Goal: Task Accomplishment & Management: Manage account settings

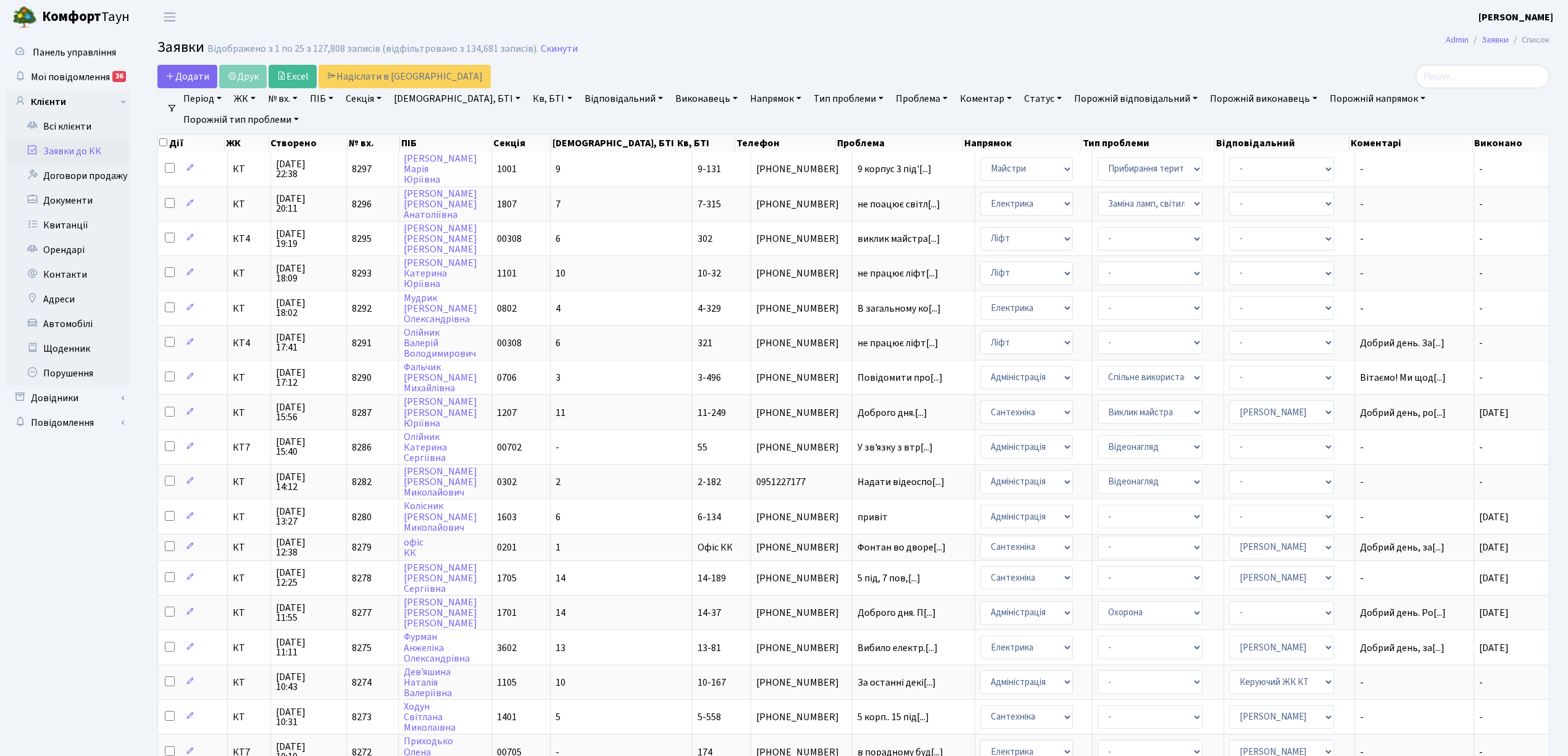
select select "25"
click at [554, 52] on link "Скинути" at bounding box center [559, 49] width 37 height 12
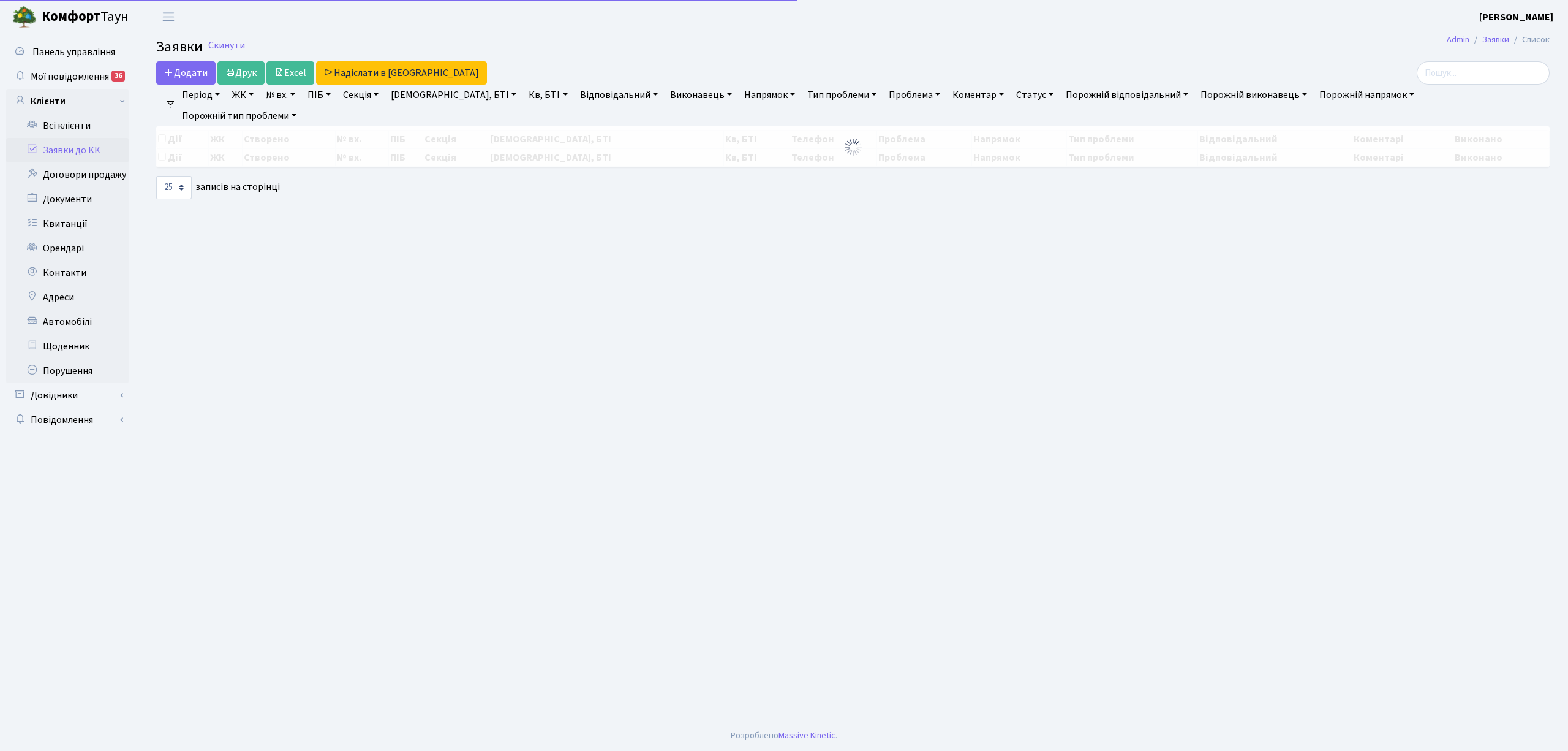
select select "25"
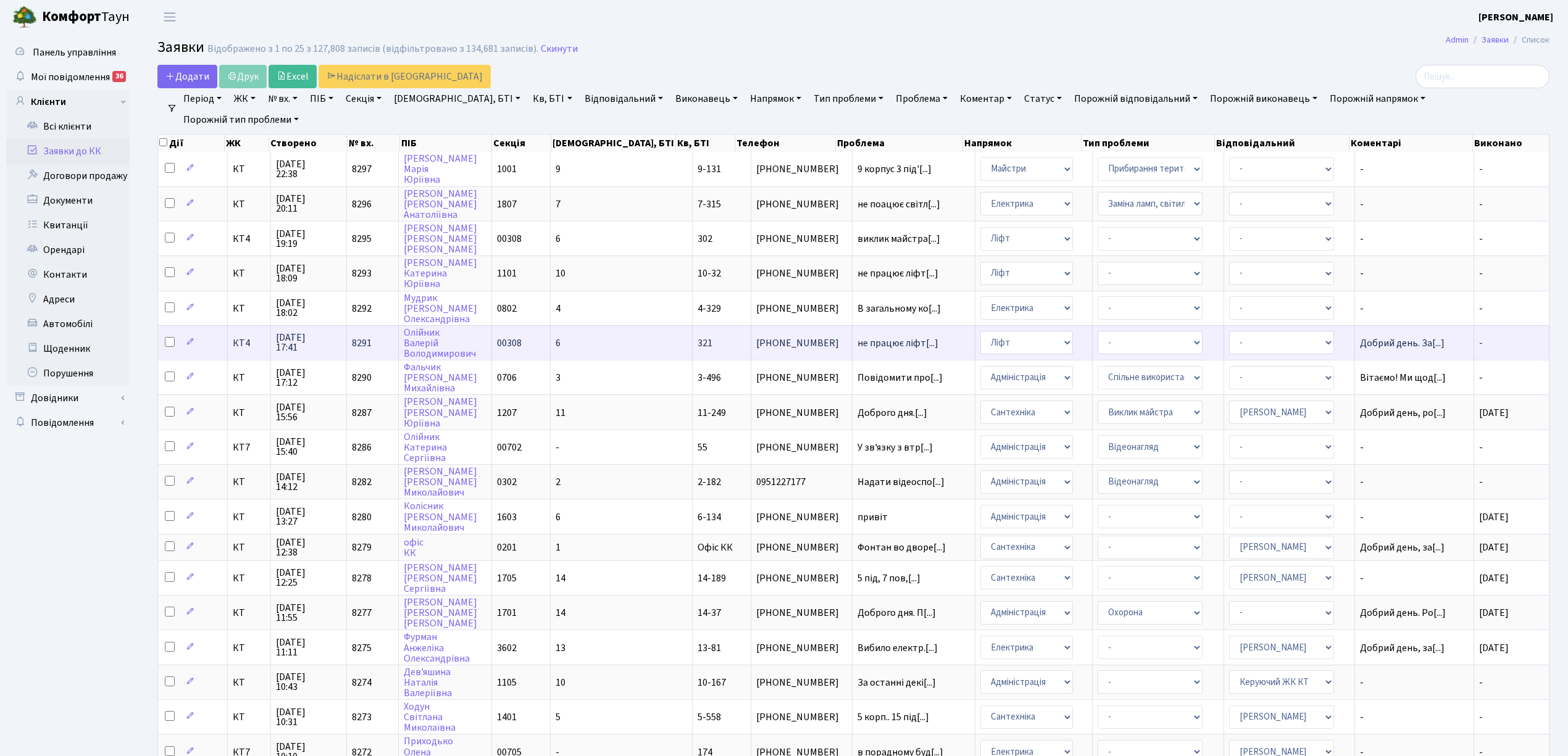
click at [630, 334] on td "6" at bounding box center [622, 342] width 142 height 34
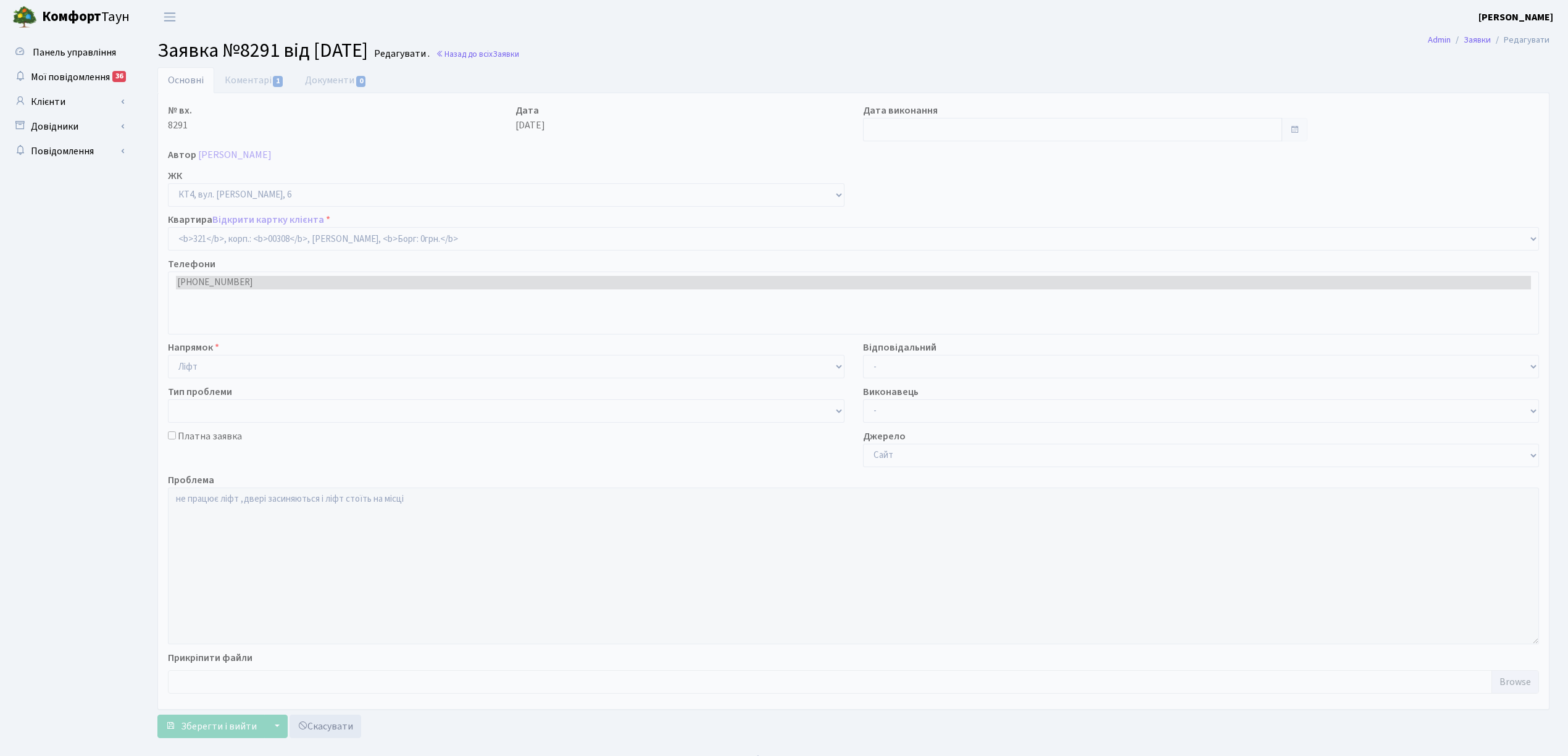
select select "17032"
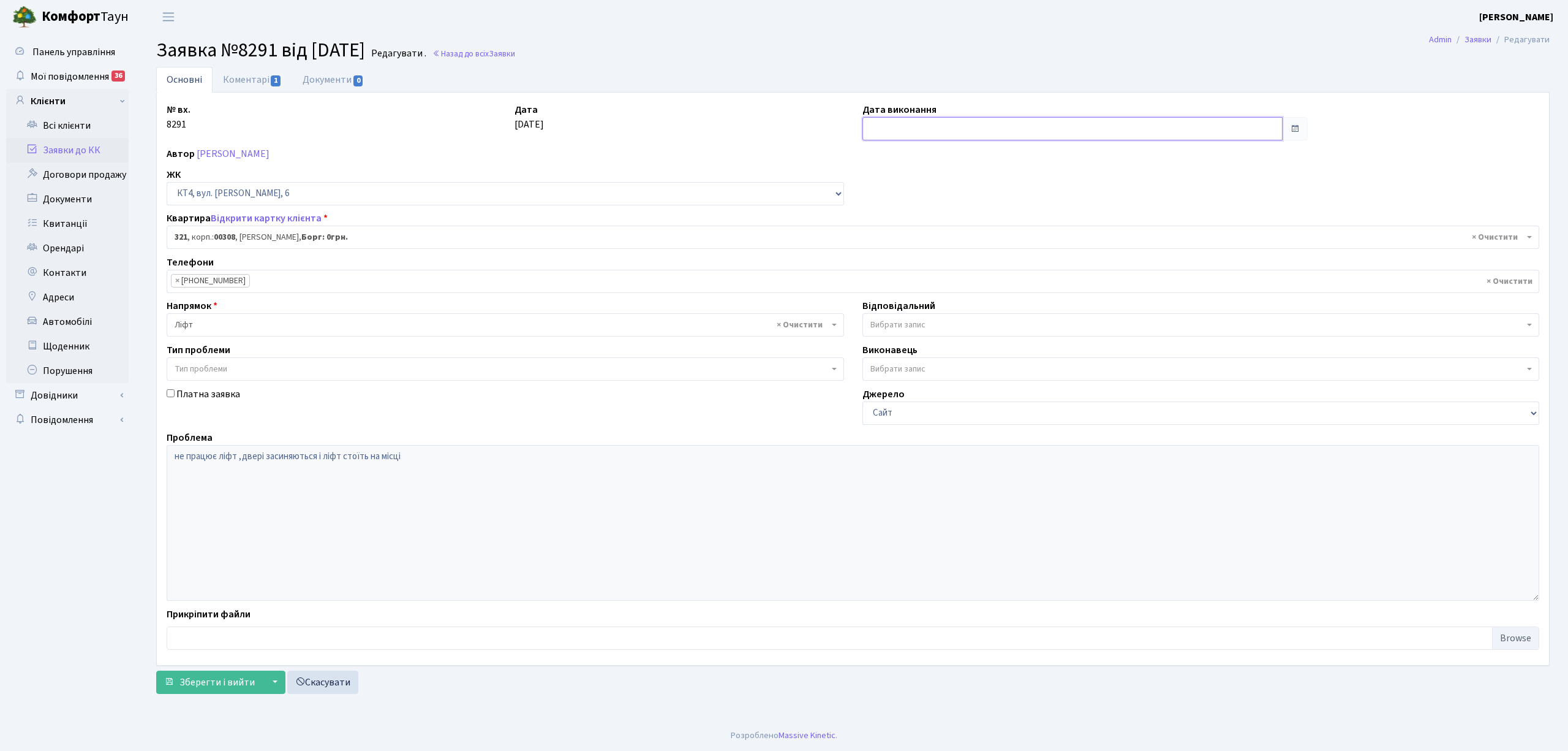
click at [919, 136] on input "text" at bounding box center [1072, 129] width 420 height 23
click at [895, 270] on td "23" at bounding box center [892, 265] width 18 height 18
type input "[DATE]"
click at [256, 76] on link "Коментарі 1" at bounding box center [252, 79] width 79 height 25
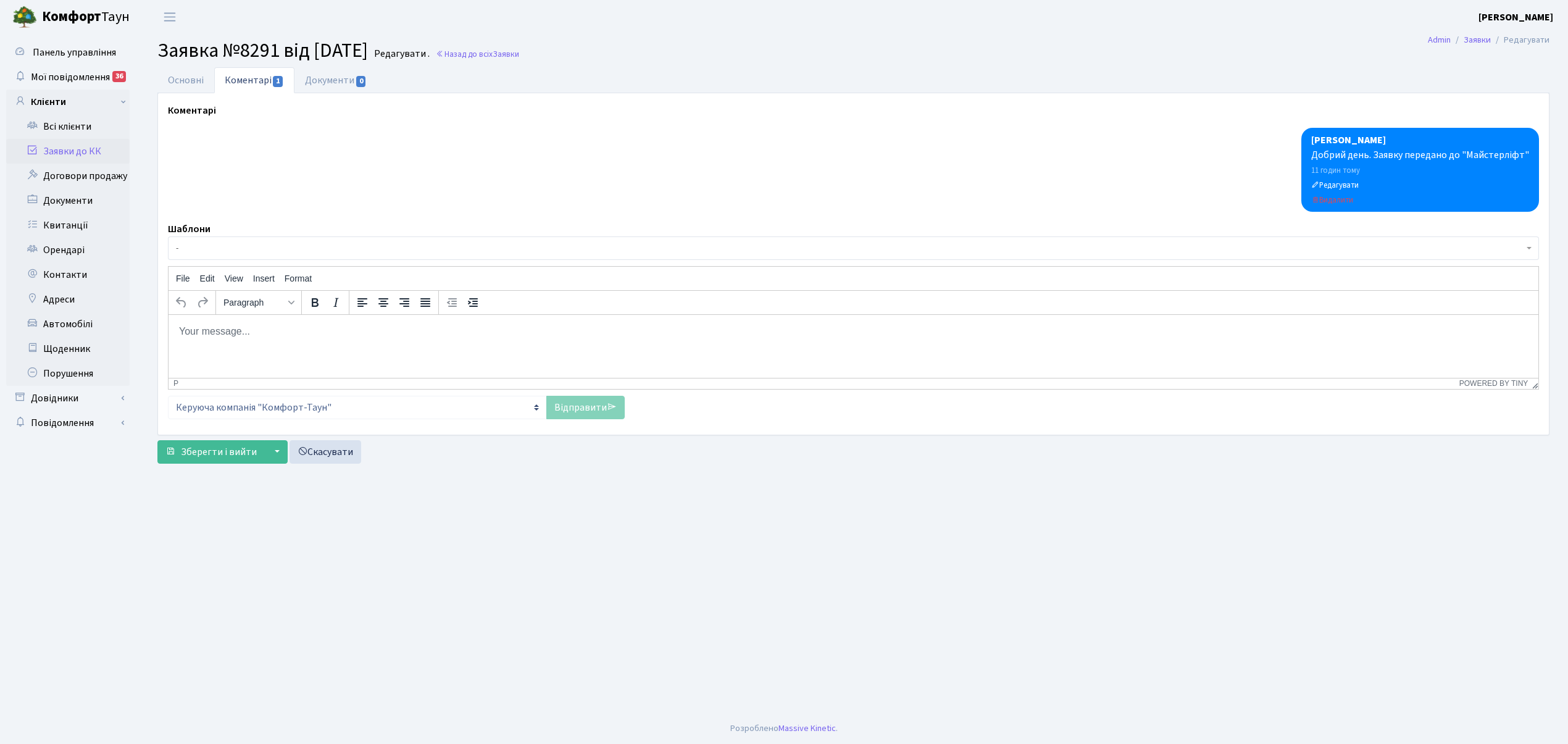
click at [208, 252] on span "-" at bounding box center [850, 248] width 1348 height 12
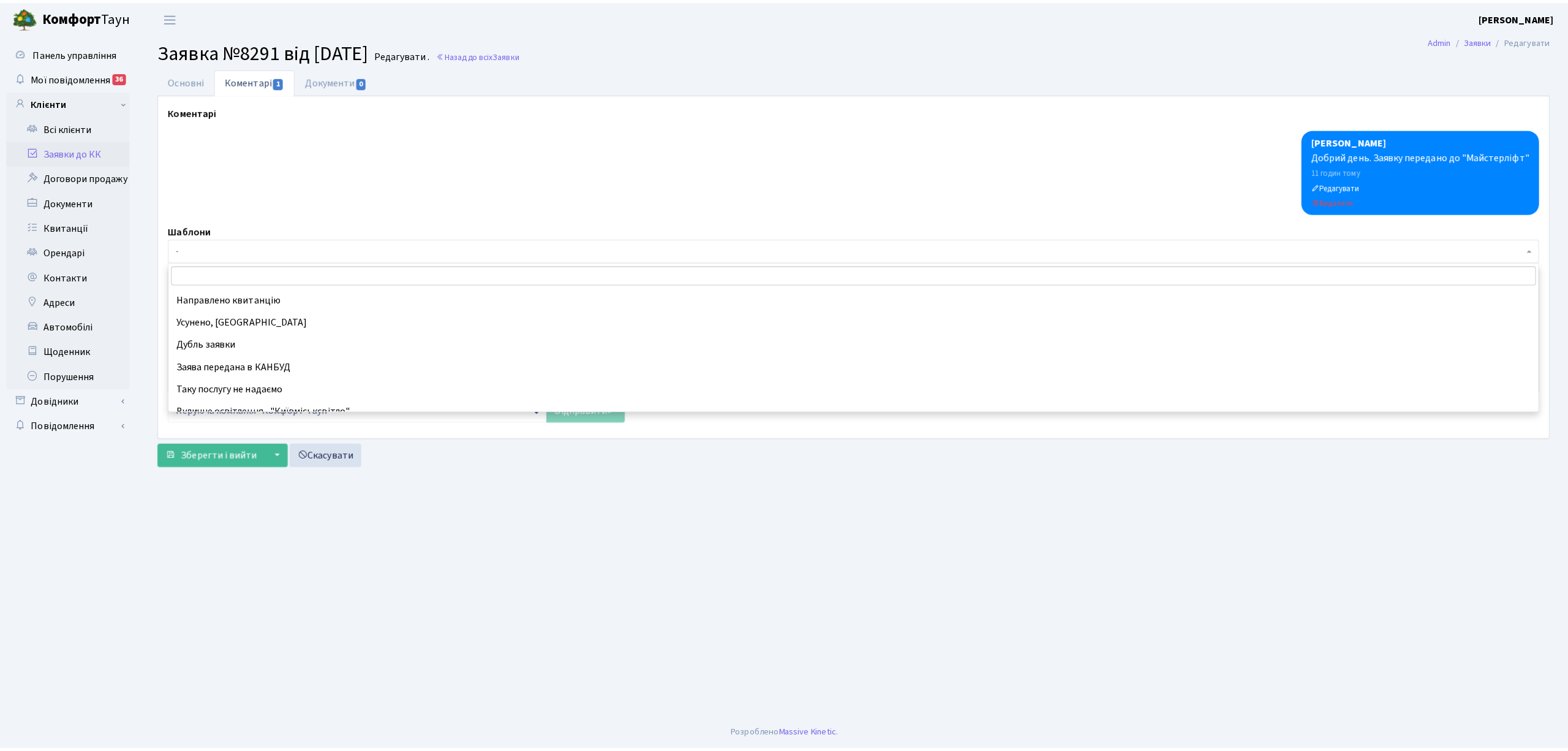
scroll to position [109, 0]
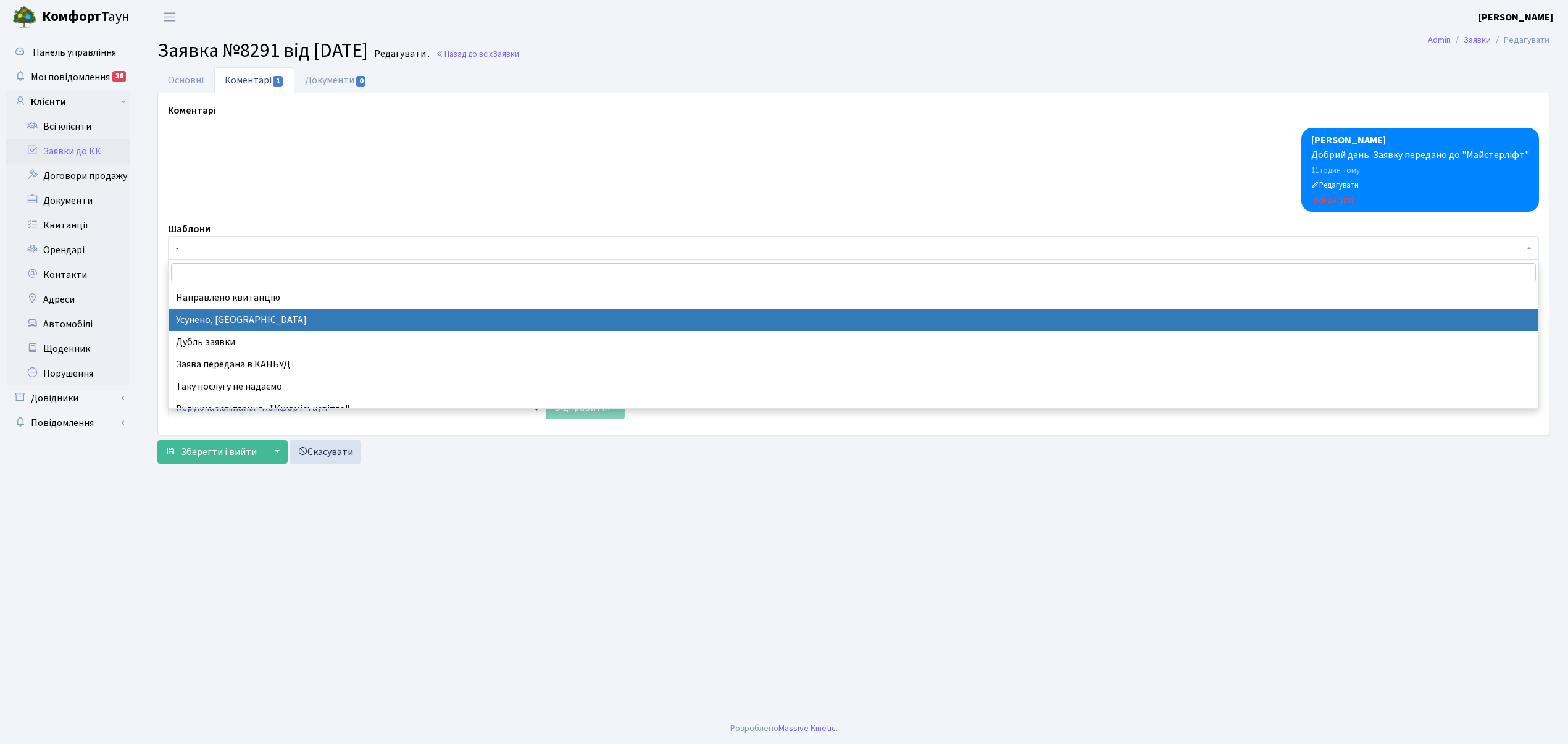
select select "15"
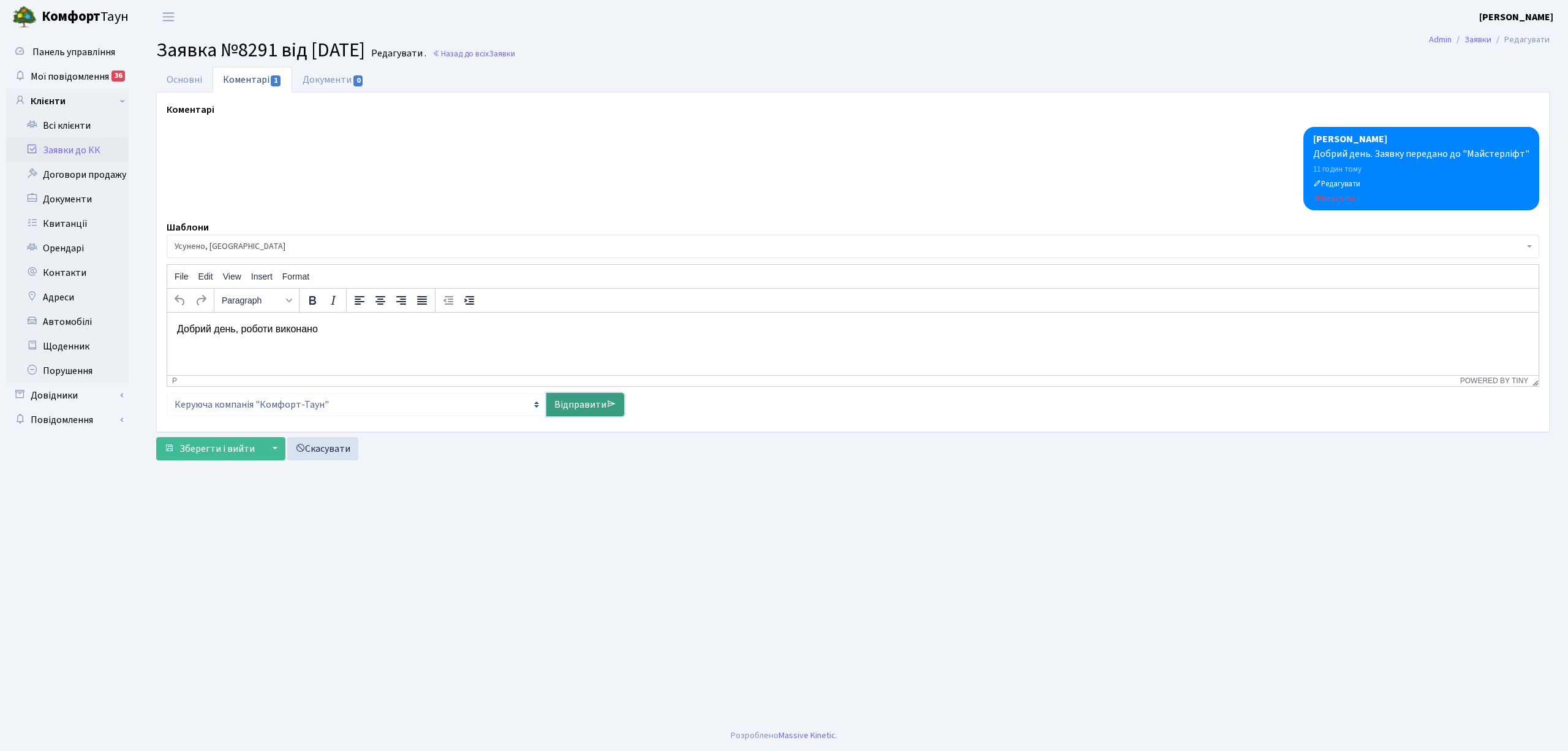
click at [571, 406] on link "Відправити" at bounding box center [585, 404] width 78 height 23
select select
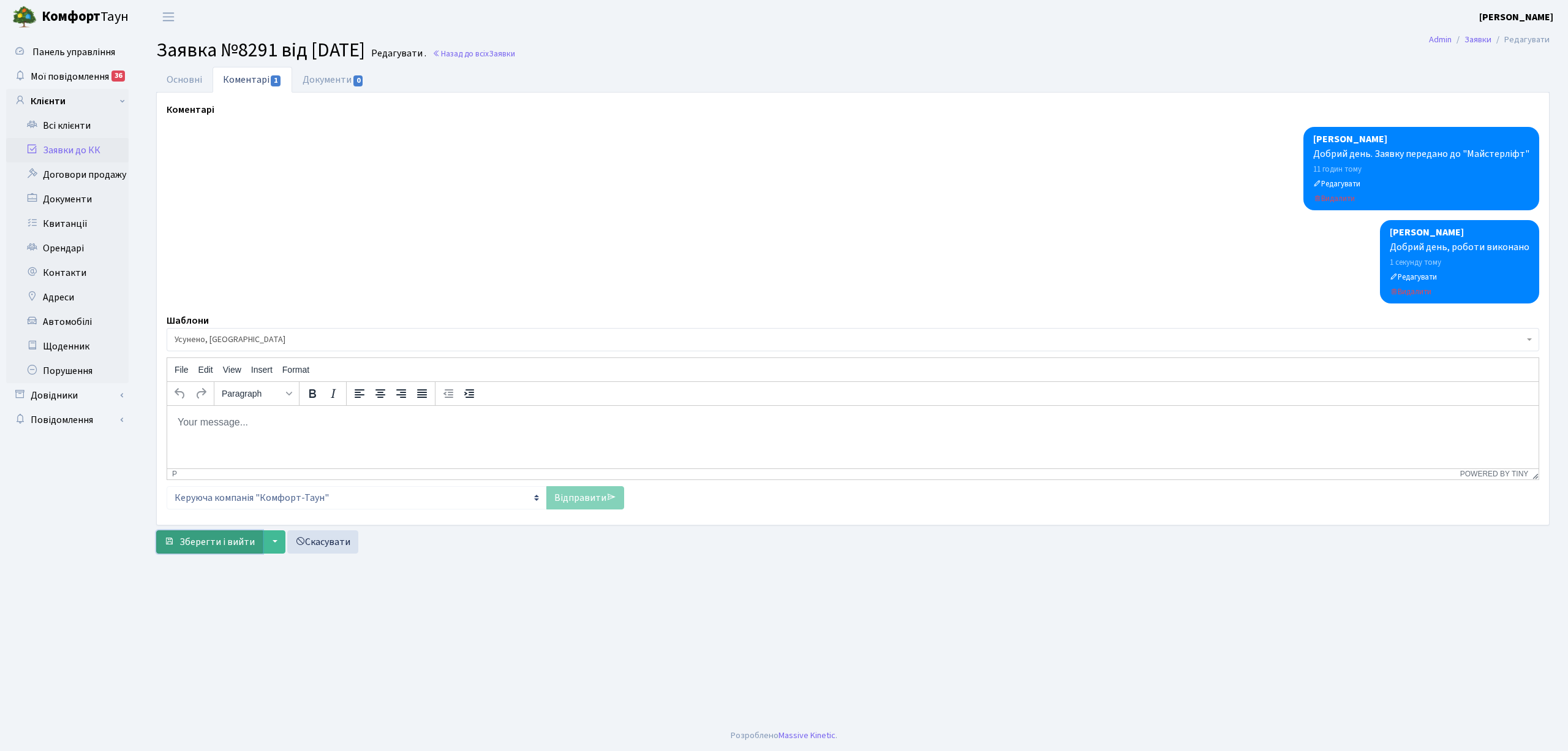
click at [205, 547] on span "Зберегти і вийти" at bounding box center [217, 542] width 75 height 14
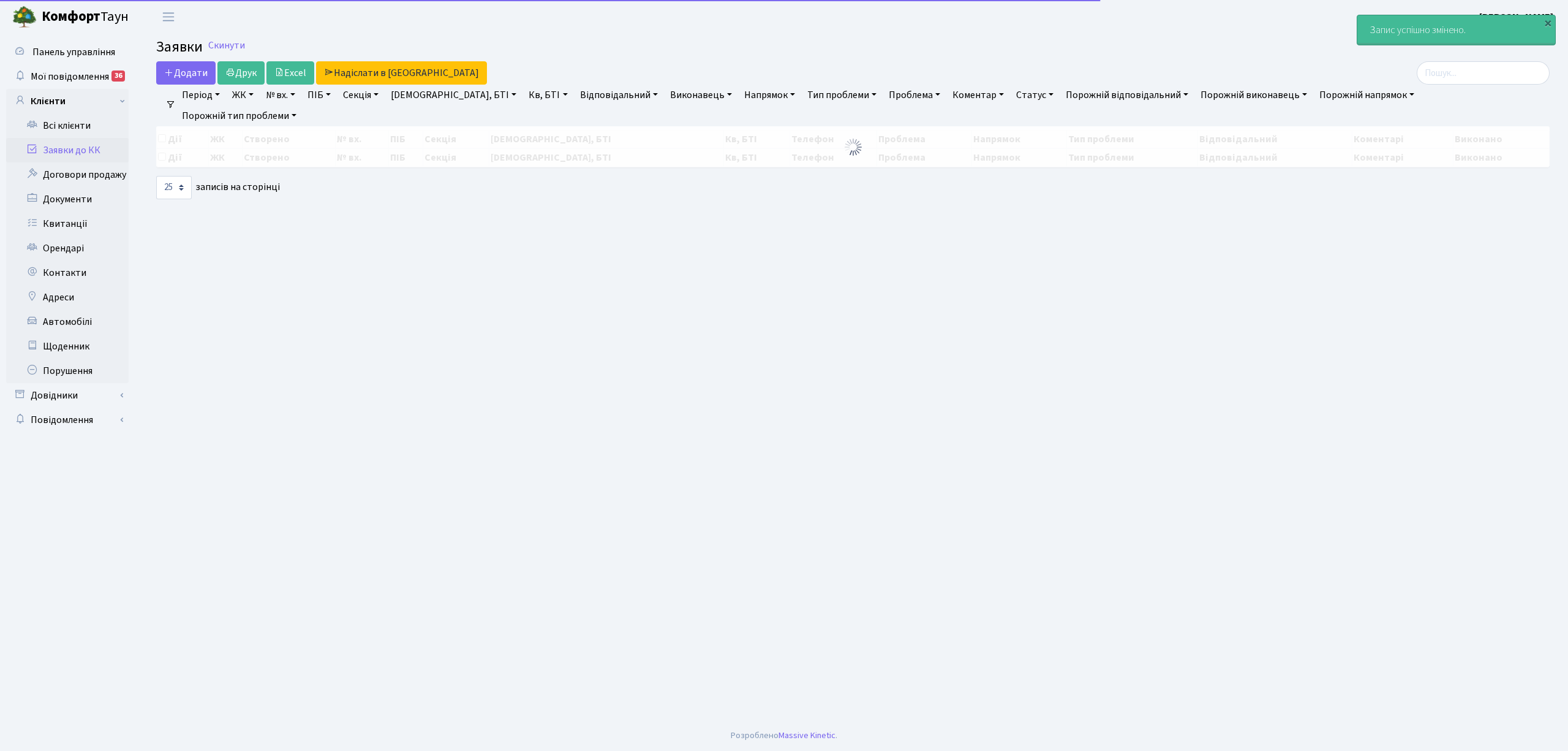
select select "25"
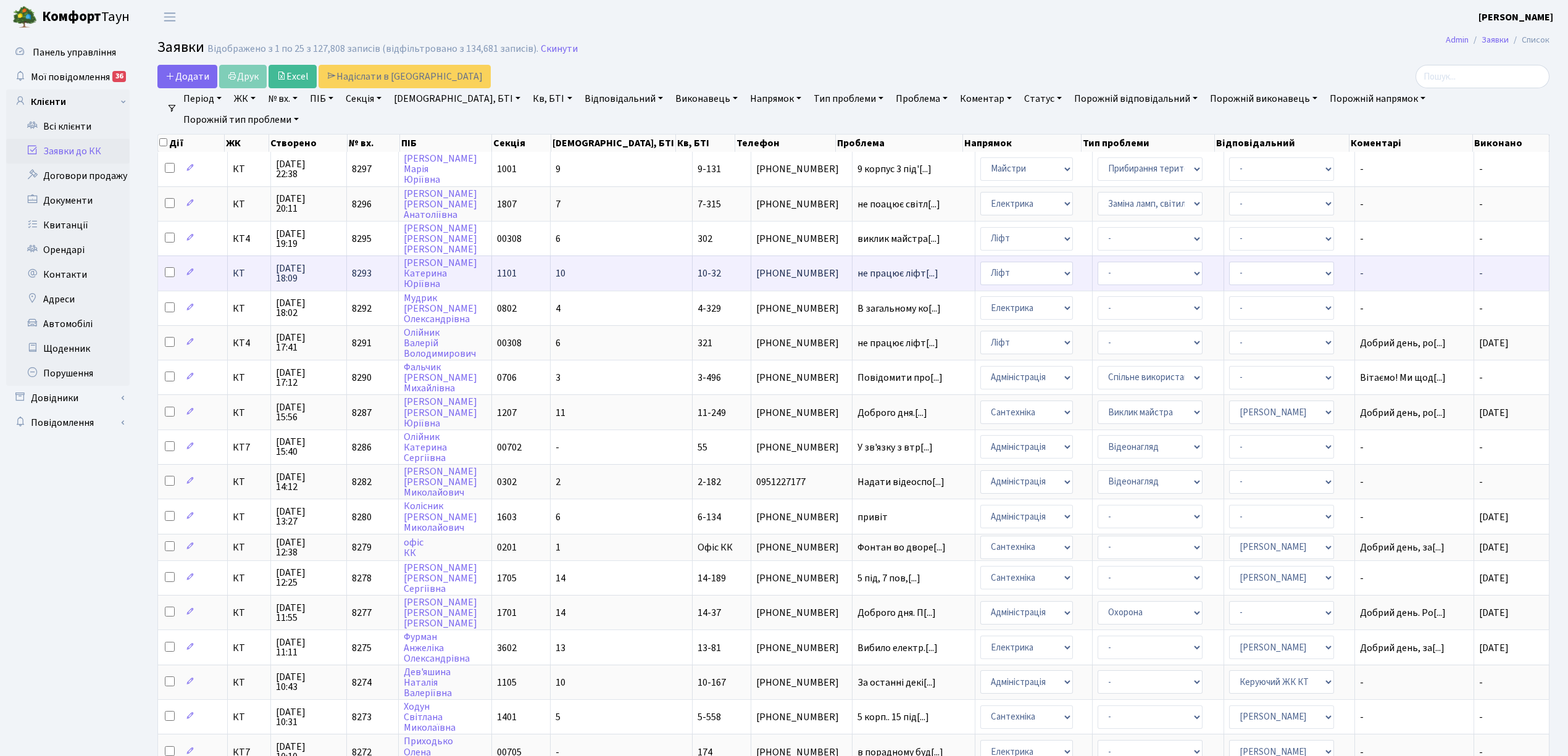
click at [604, 264] on td "10" at bounding box center [622, 272] width 142 height 34
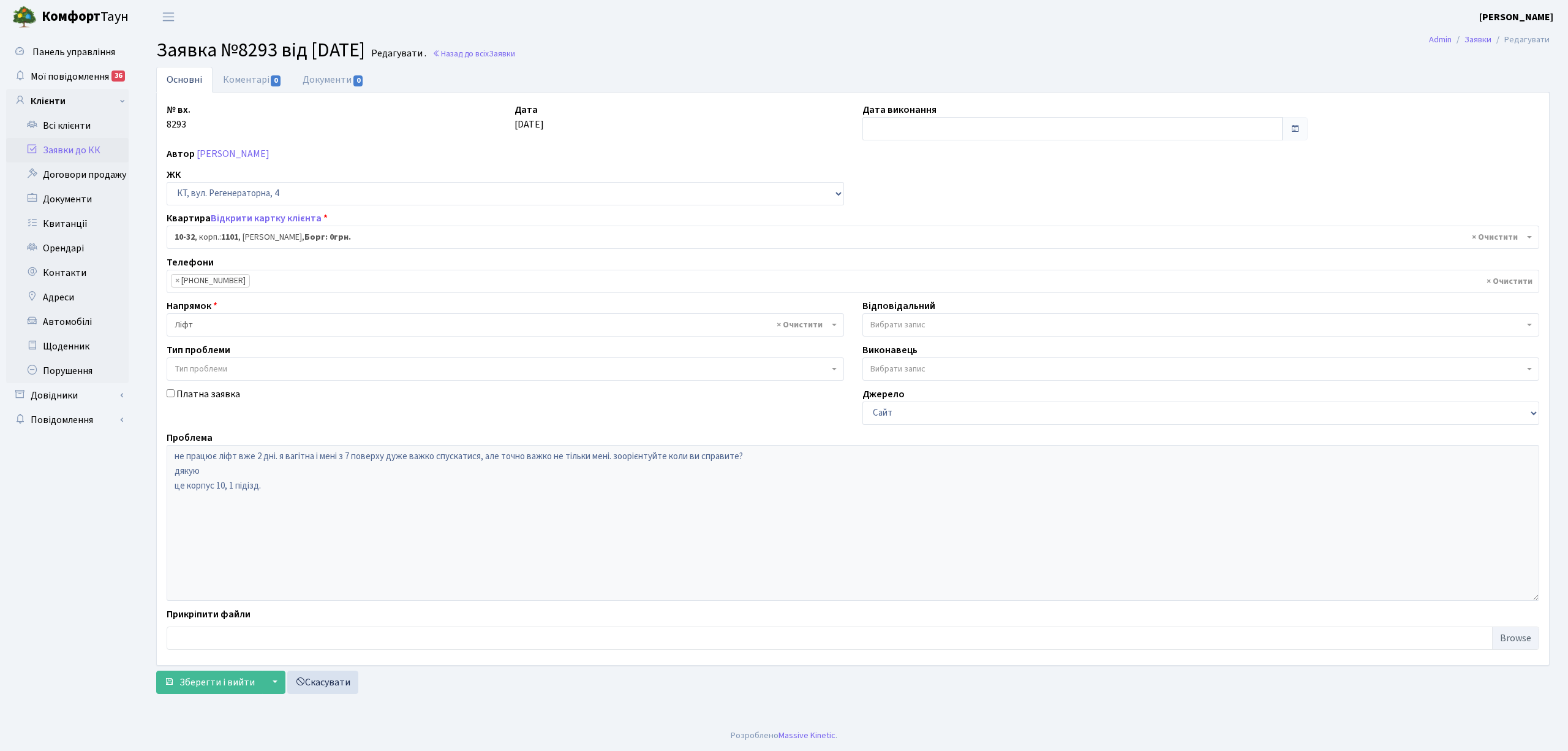
select select "6601"
click at [238, 79] on link "Коментарі 0" at bounding box center [252, 79] width 79 height 25
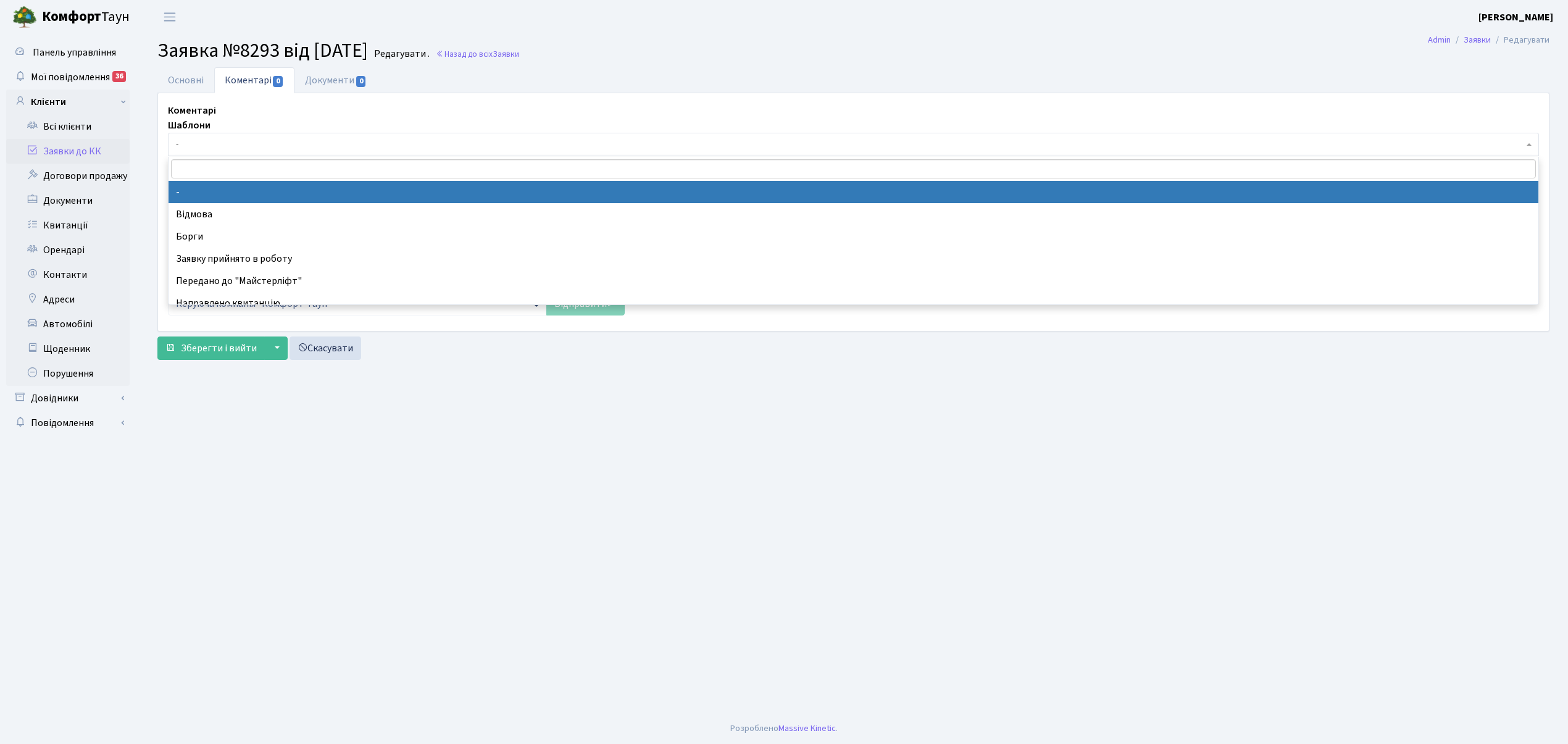
click at [184, 145] on span "-" at bounding box center [850, 144] width 1348 height 12
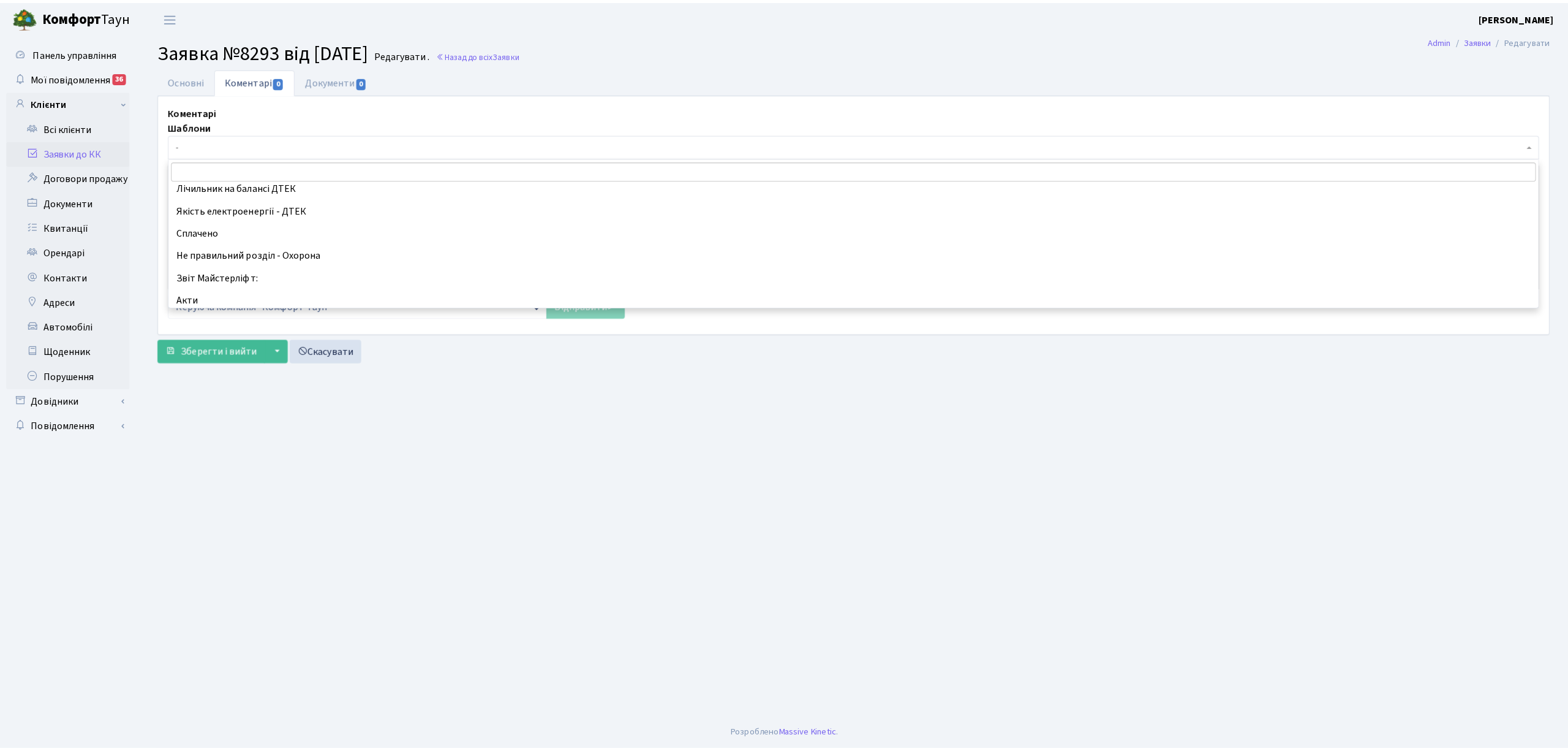
scroll to position [326, 0]
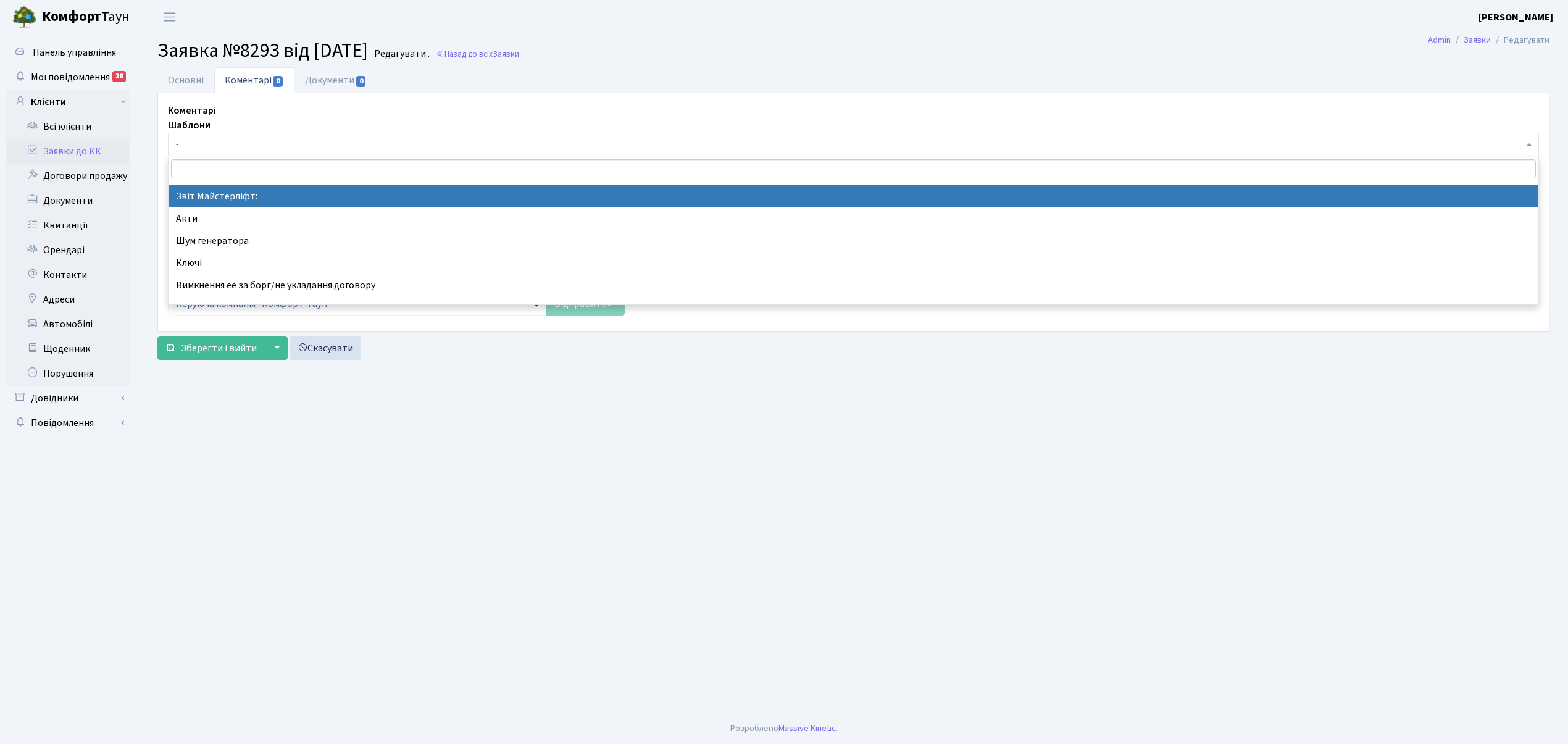
select select "37"
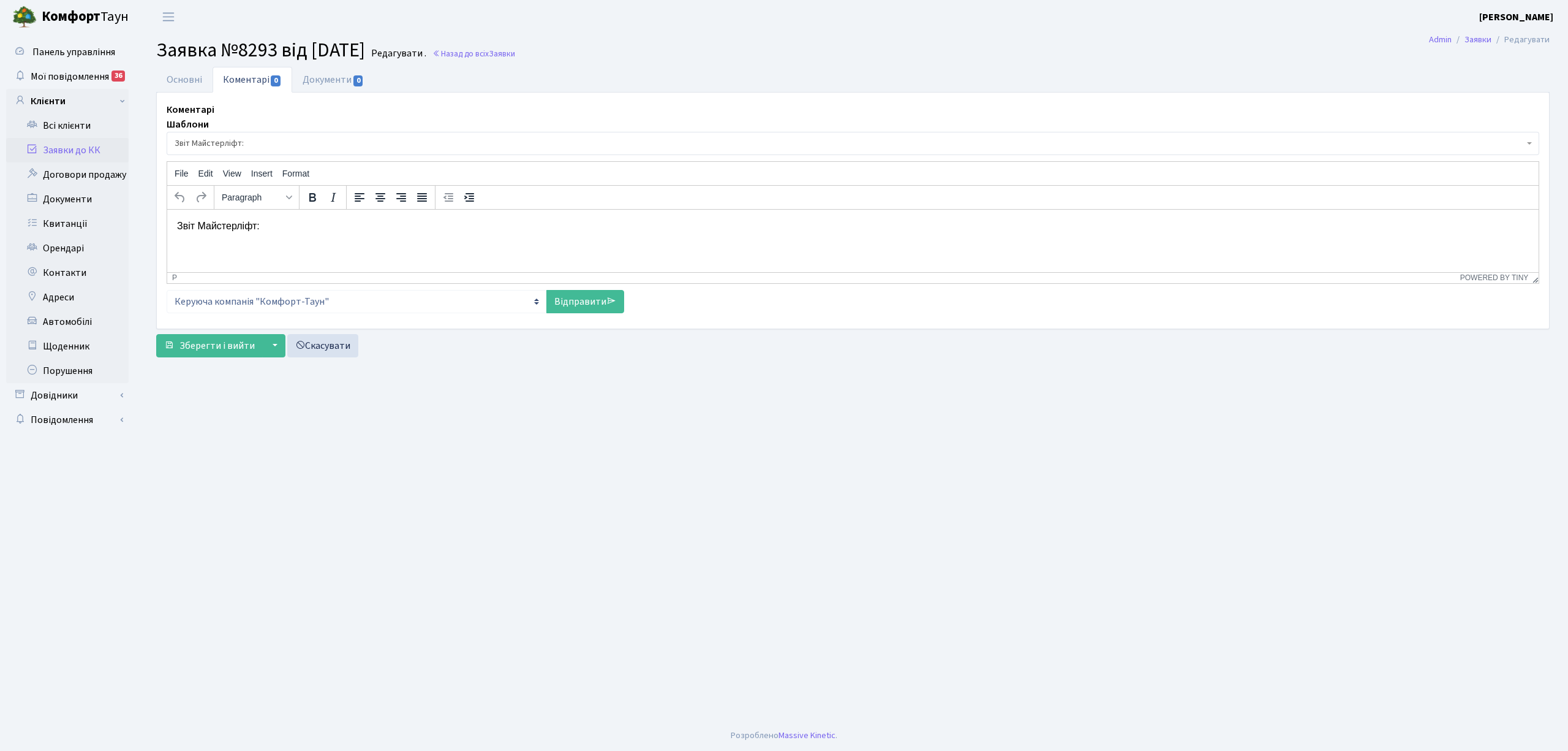
click at [267, 225] on p "Звіт Майстерліфт:" at bounding box center [852, 225] width 1352 height 14
click at [440, 249] on p "Доброго ранку, ліфт зупинили на ремонт, потрібен ремонтзапчастини," at bounding box center [852, 248] width 1352 height 14
click at [448, 247] on p "Доброго ранку, ліфт зупинили на ремонт, потрібен ремон тзапчастини," at bounding box center [852, 248] width 1352 height 14
click at [504, 242] on p "Доброго ранку, ліфт зупинили на ремонт, потрібен ремонт запчастини," at bounding box center [852, 248] width 1352 height 14
drag, startPoint x: 367, startPoint y: 248, endPoint x: 507, endPoint y: 253, distance: 140.1
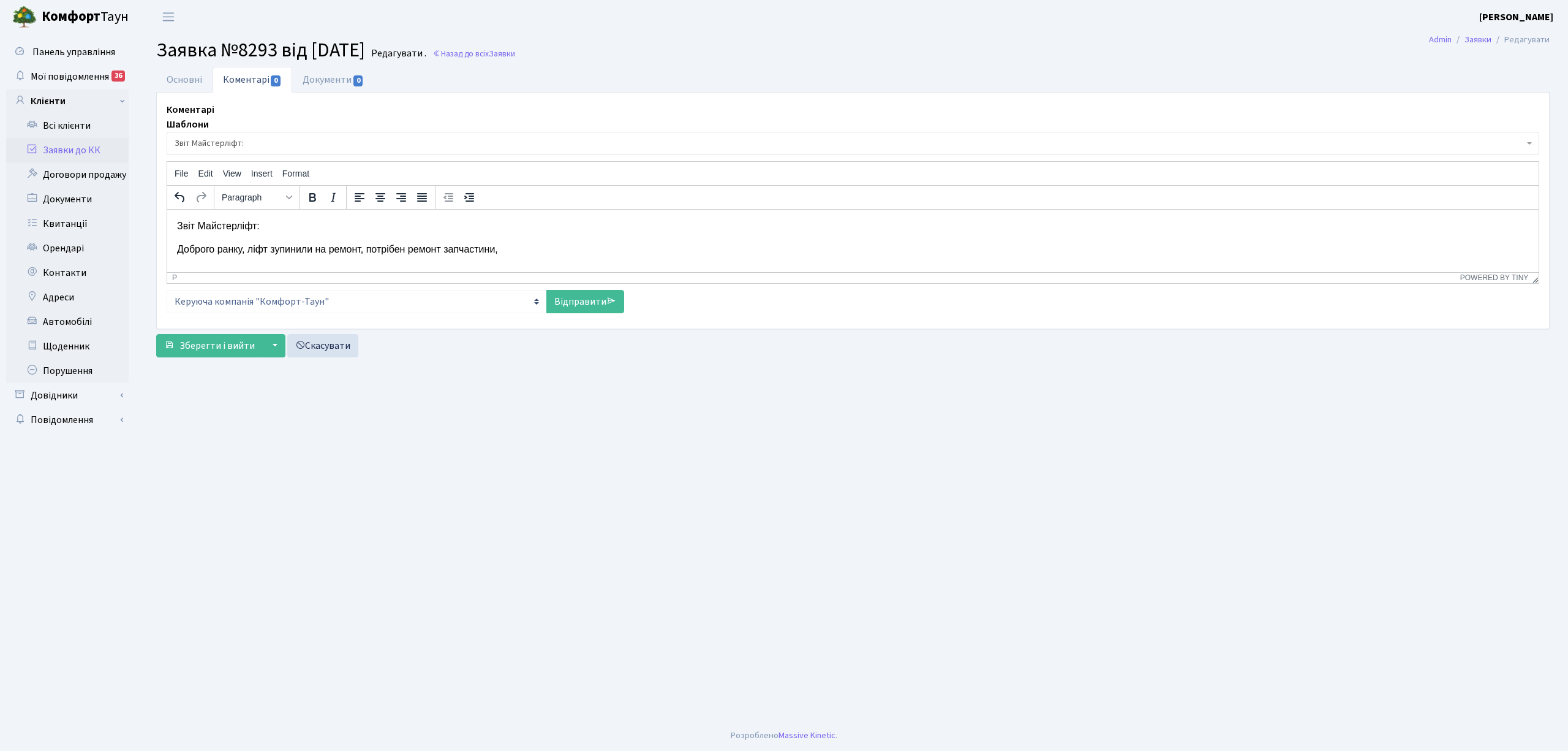
click at [507, 253] on p "Доброго ранку, ліфт зупинили на ремонт, потрібен ремонт запчастини," at bounding box center [852, 248] width 1352 height 14
drag, startPoint x: 414, startPoint y: 249, endPoint x: 475, endPoint y: 243, distance: 61.3
click at [475, 243] on p "Доброго ранку, ліфт зупинили на ремонт, зачастина на ремонті," at bounding box center [852, 248] width 1352 height 14
click at [571, 302] on link "Відправити" at bounding box center [585, 302] width 78 height 23
select select
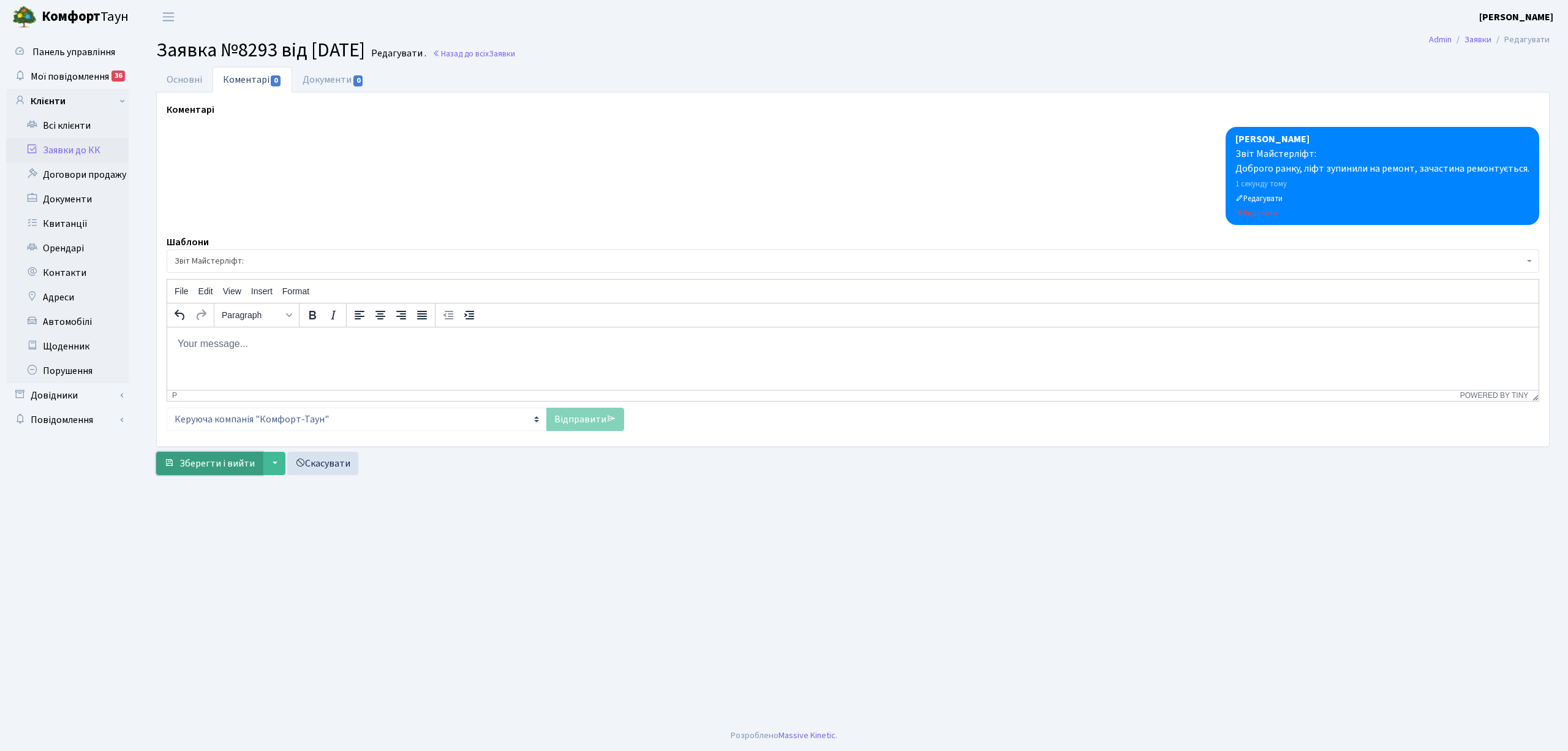
click at [226, 468] on span "Зберегти і вийти" at bounding box center [217, 463] width 75 height 14
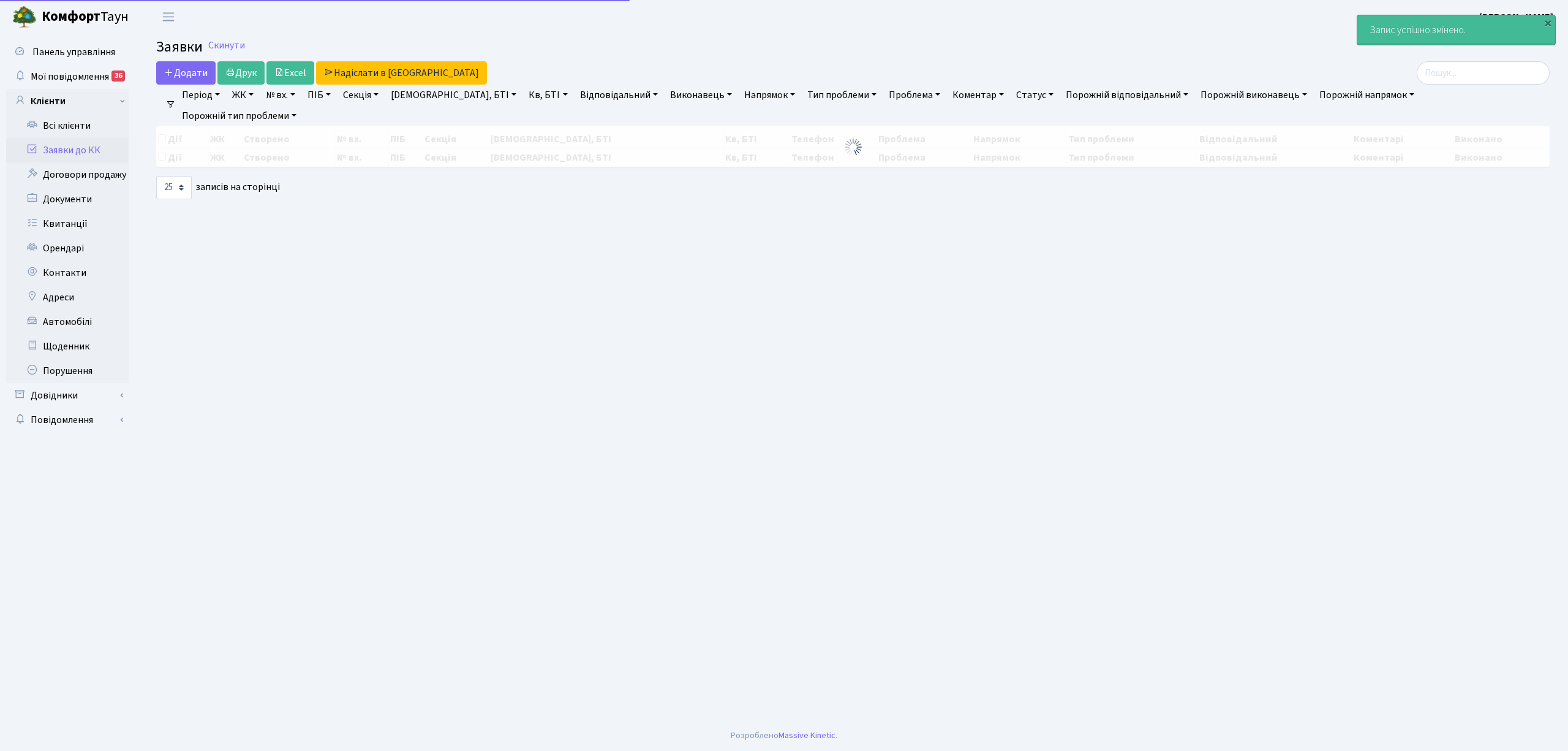
select select "25"
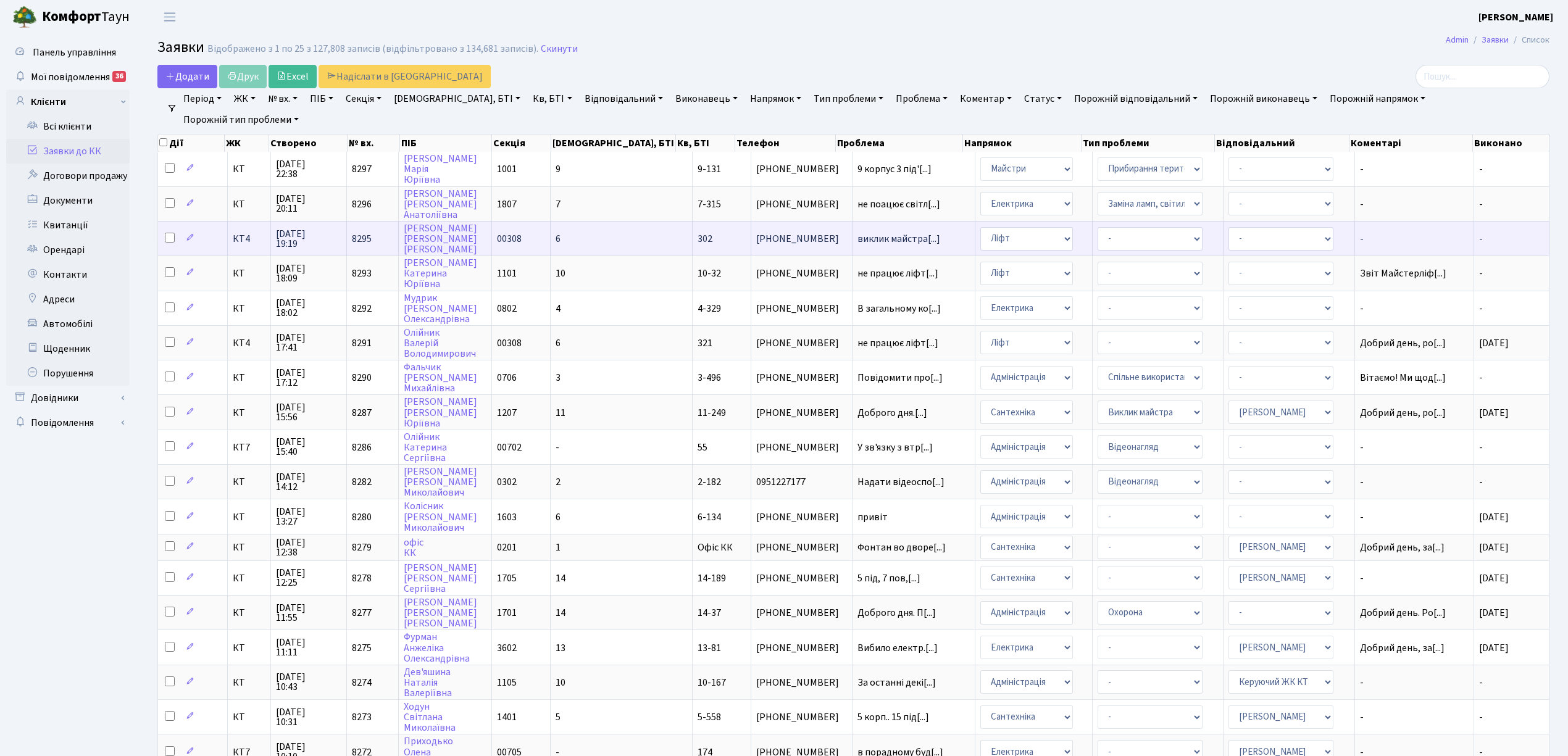
click at [631, 235] on td "6" at bounding box center [622, 238] width 142 height 34
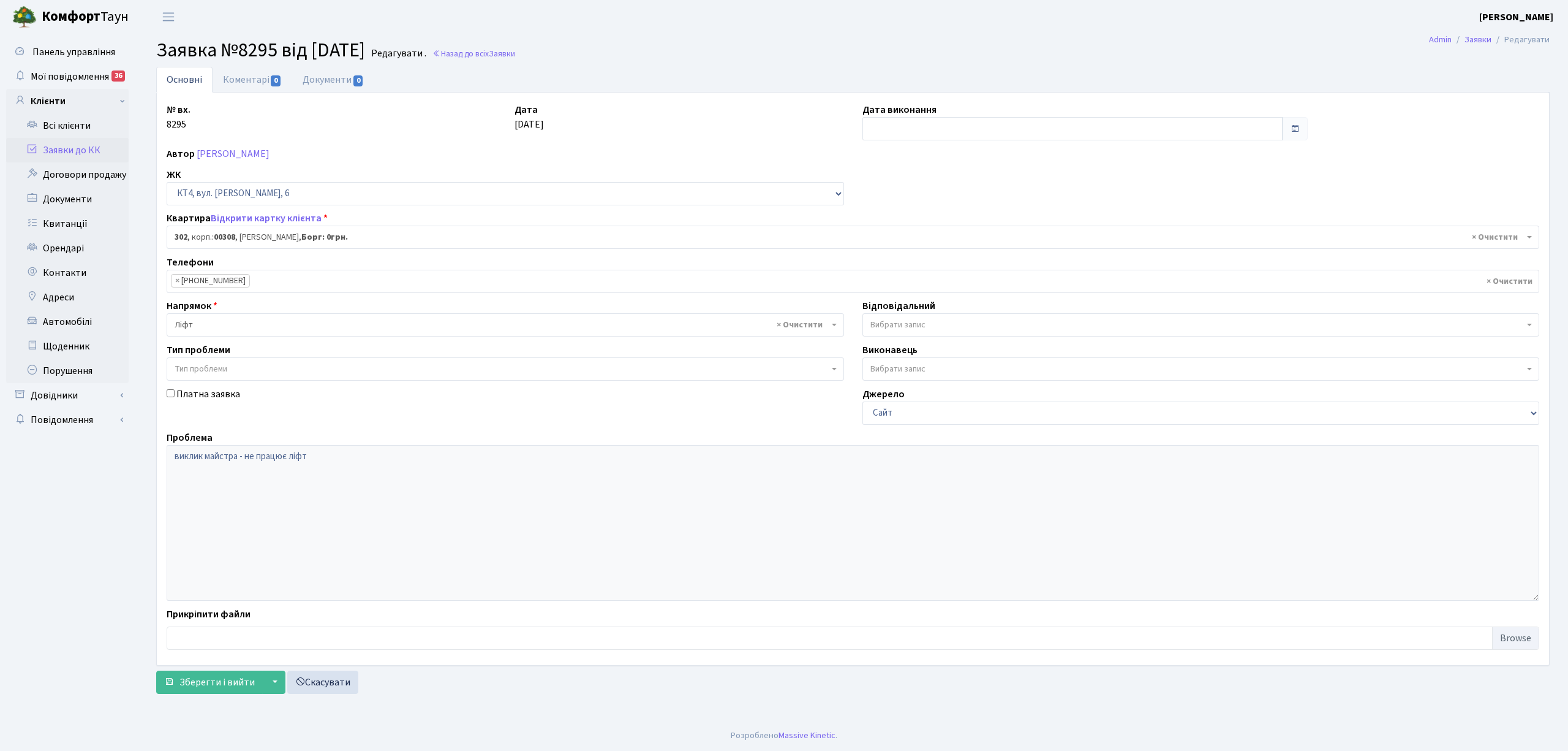
select select "17013"
click at [900, 133] on input "text" at bounding box center [1072, 129] width 420 height 23
click at [895, 268] on td "23" at bounding box center [892, 265] width 18 height 18
type input "[DATE]"
click at [245, 81] on link "Коментарі 0" at bounding box center [252, 79] width 79 height 25
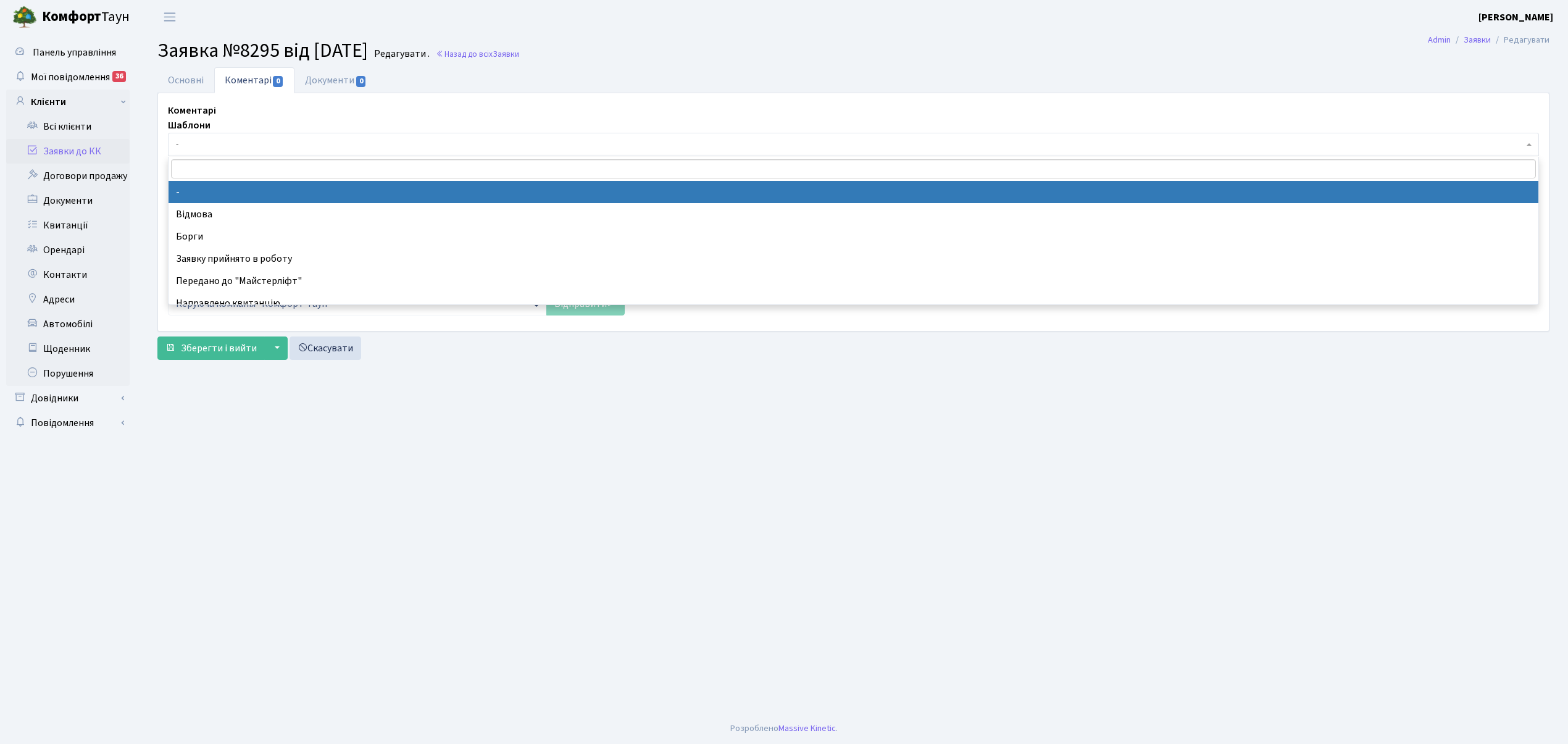
click at [205, 143] on span "-" at bounding box center [850, 144] width 1348 height 12
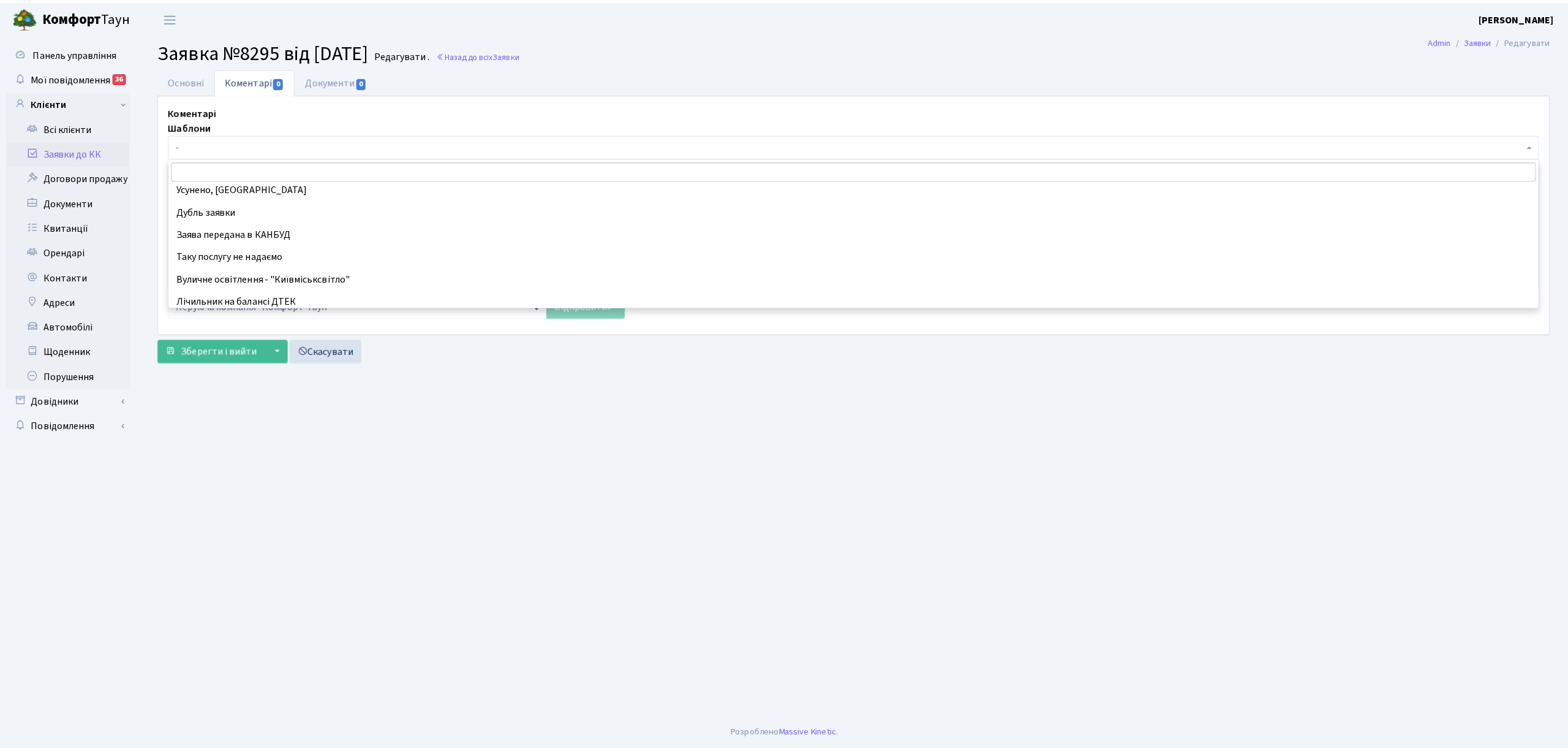
scroll to position [82, 0]
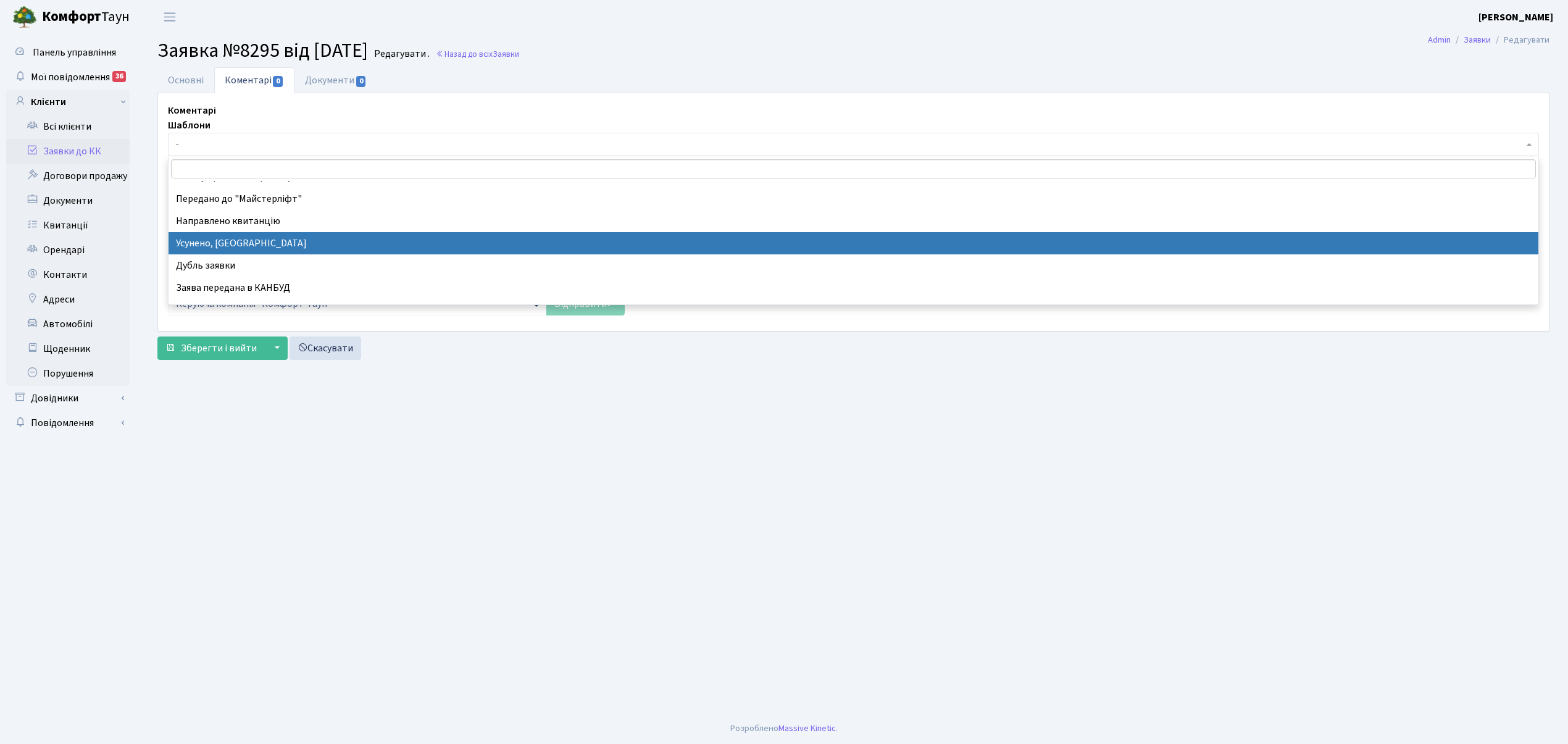
drag, startPoint x: 258, startPoint y: 249, endPoint x: 152, endPoint y: 57, distance: 219.3
select select "15"
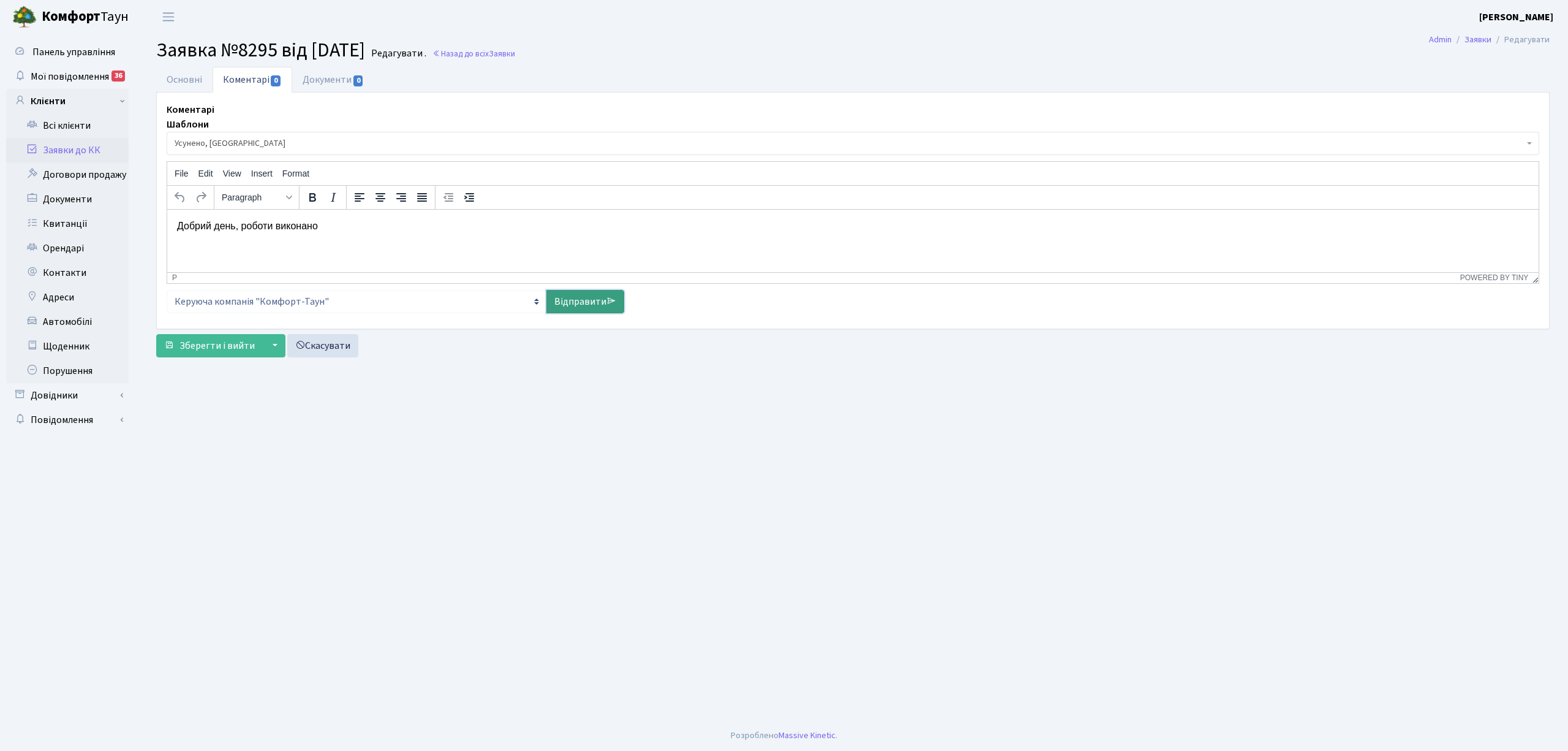
click at [594, 302] on link "Відправити" at bounding box center [585, 302] width 78 height 23
select select
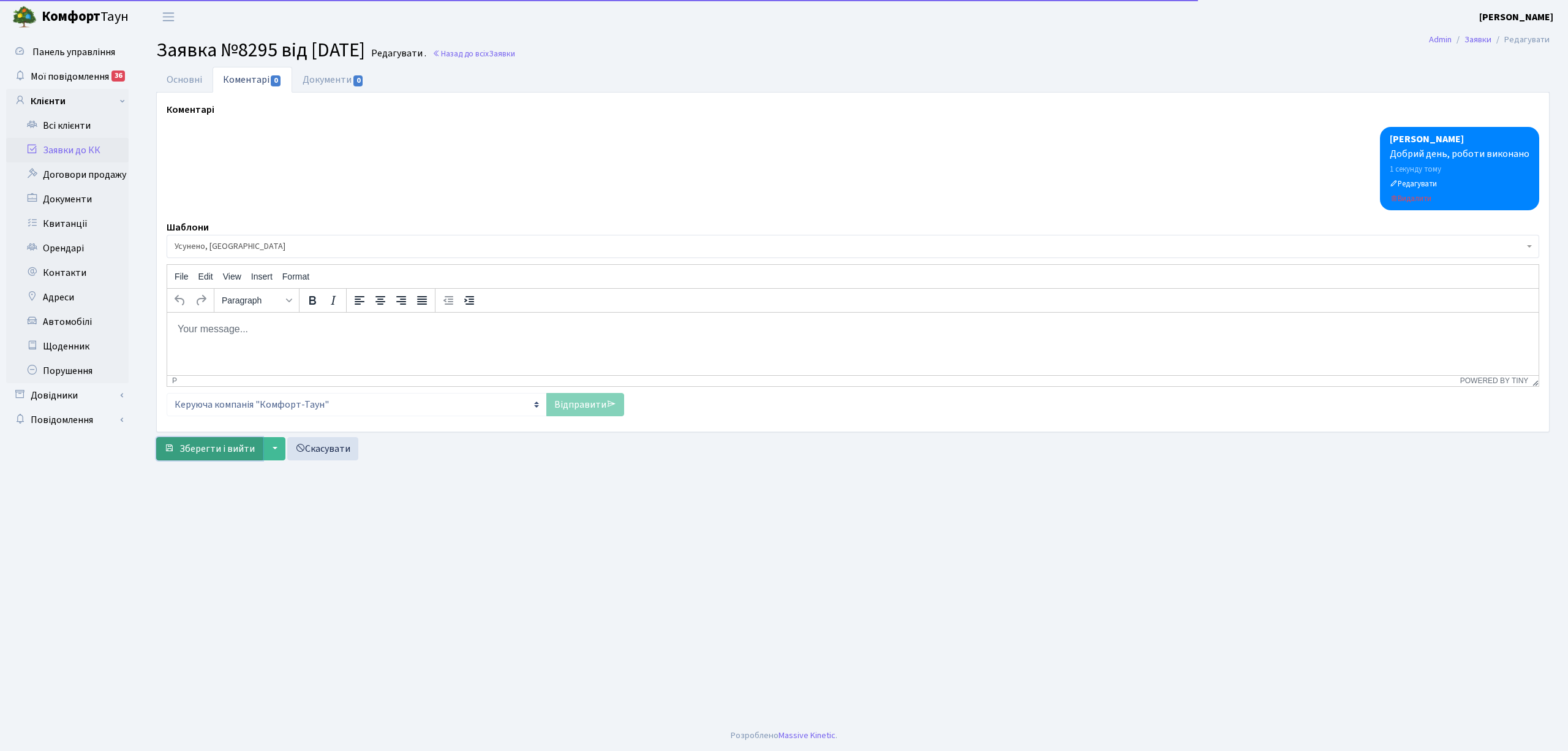
click at [222, 457] on button "Зберегти і вийти" at bounding box center [210, 449] width 106 height 23
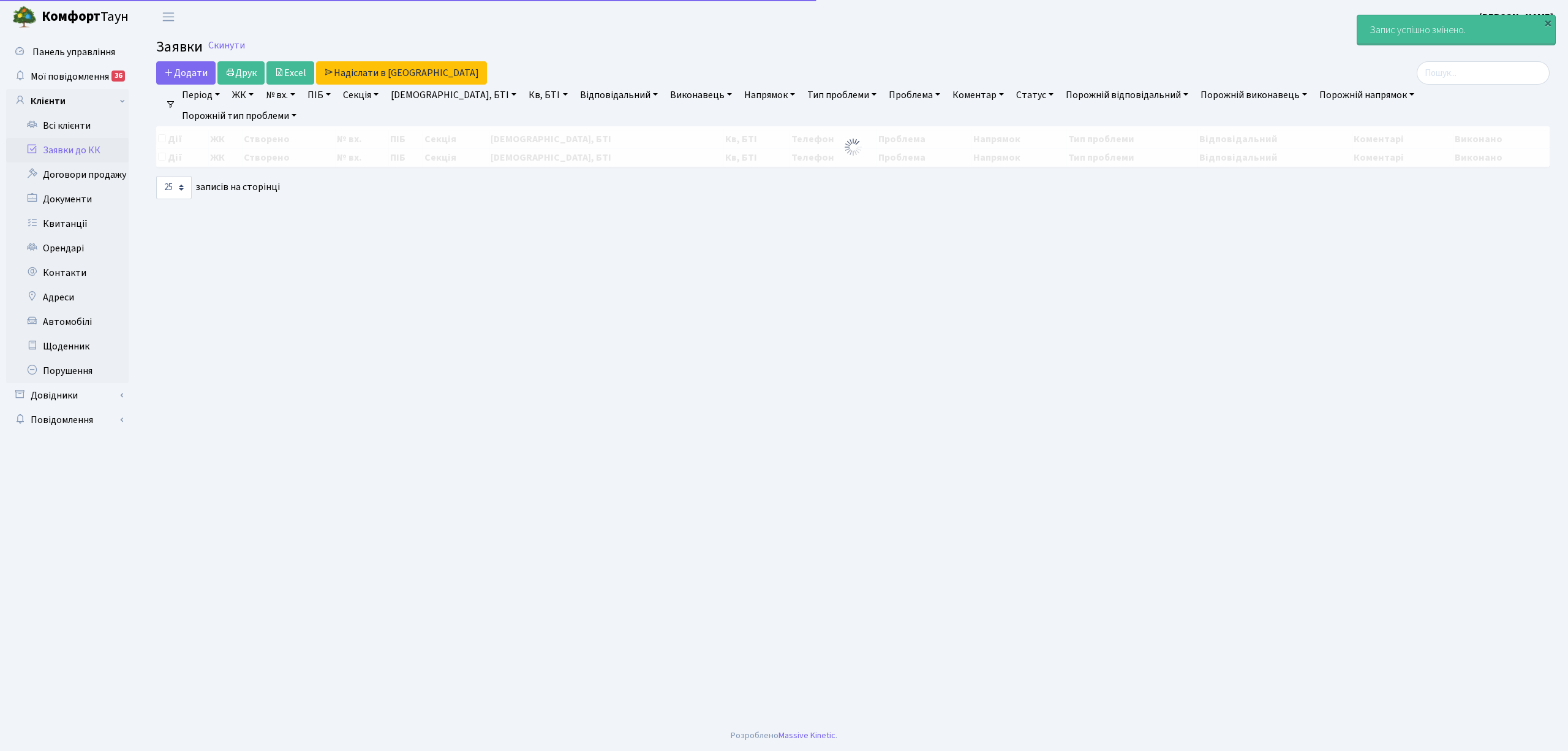
select select "25"
